Goal: Task Accomplishment & Management: Manage account settings

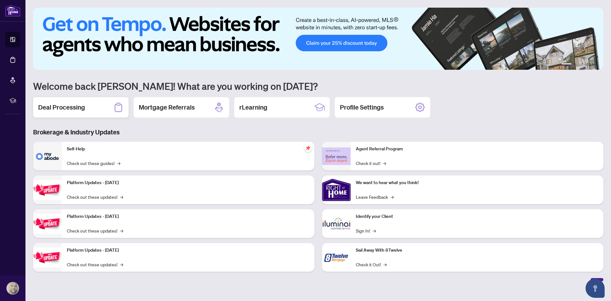
click at [71, 105] on h2 "Deal Processing" at bounding box center [61, 107] width 47 height 9
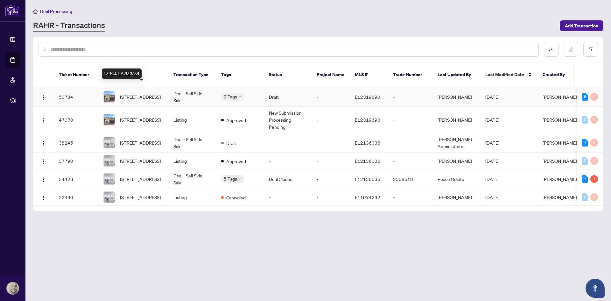
click at [144, 93] on span "[STREET_ADDRESS]" at bounding box center [140, 96] width 41 height 7
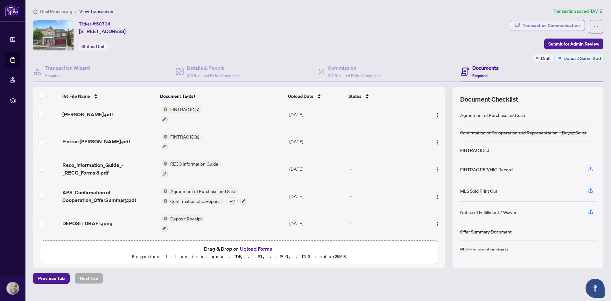
click at [535, 25] on div "Transaction Communication" at bounding box center [551, 25] width 57 height 10
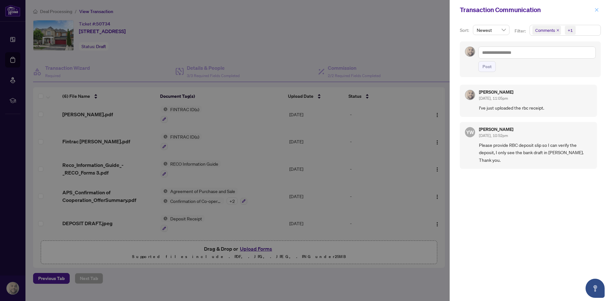
click at [597, 10] on icon "close" at bounding box center [597, 10] width 4 height 4
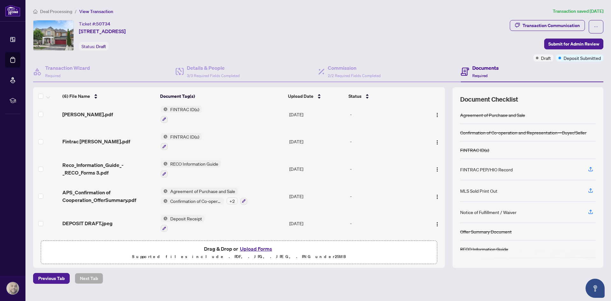
scroll to position [33, 0]
click at [166, 225] on button "button" at bounding box center [164, 228] width 7 height 7
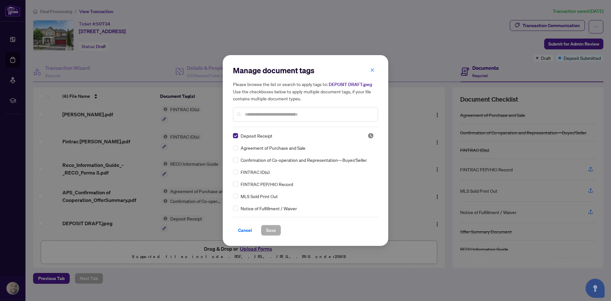
click at [290, 114] on input "text" at bounding box center [309, 114] width 128 height 7
type input "****"
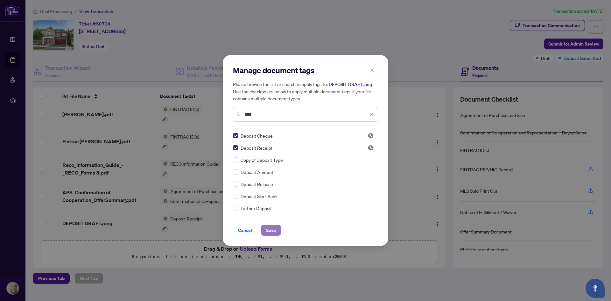
click at [267, 231] on span "Save" at bounding box center [271, 230] width 10 height 10
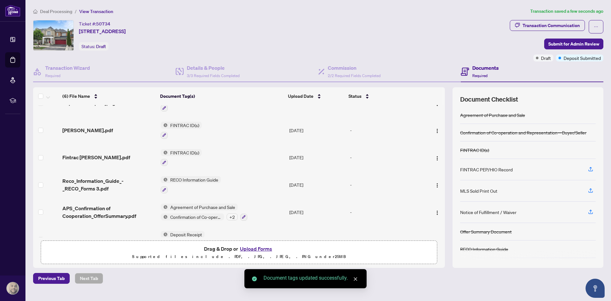
scroll to position [0, 0]
